Goal: Check status: Check status

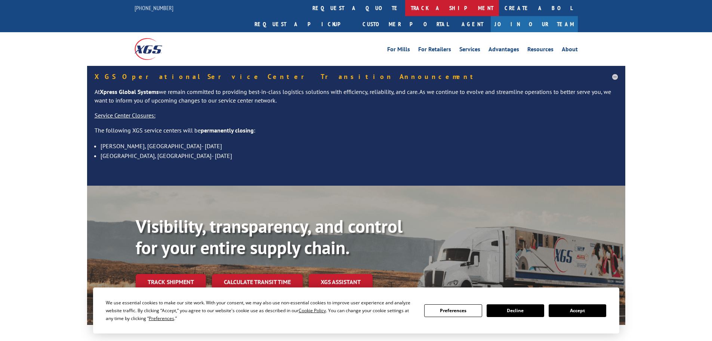
click at [405, 7] on link "track a shipment" at bounding box center [452, 8] width 94 height 16
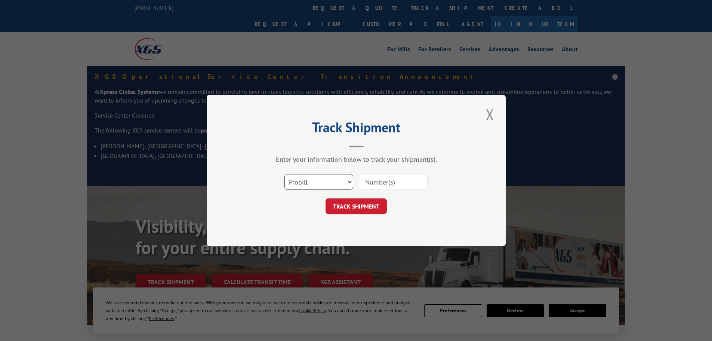
click at [304, 181] on select "Select category... Probill BOL PO" at bounding box center [319, 182] width 69 height 16
select select "bol"
click at [285, 174] on select "Select category... Probill BOL PO" at bounding box center [319, 182] width 69 height 16
click at [364, 180] on input at bounding box center [393, 182] width 69 height 16
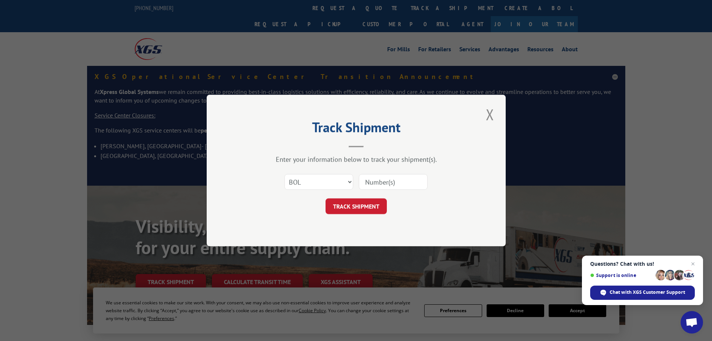
paste input "5956792"
type input "5956792"
click at [356, 206] on button "TRACK SHIPMENT" at bounding box center [356, 206] width 61 height 16
